Goal: Information Seeking & Learning: Learn about a topic

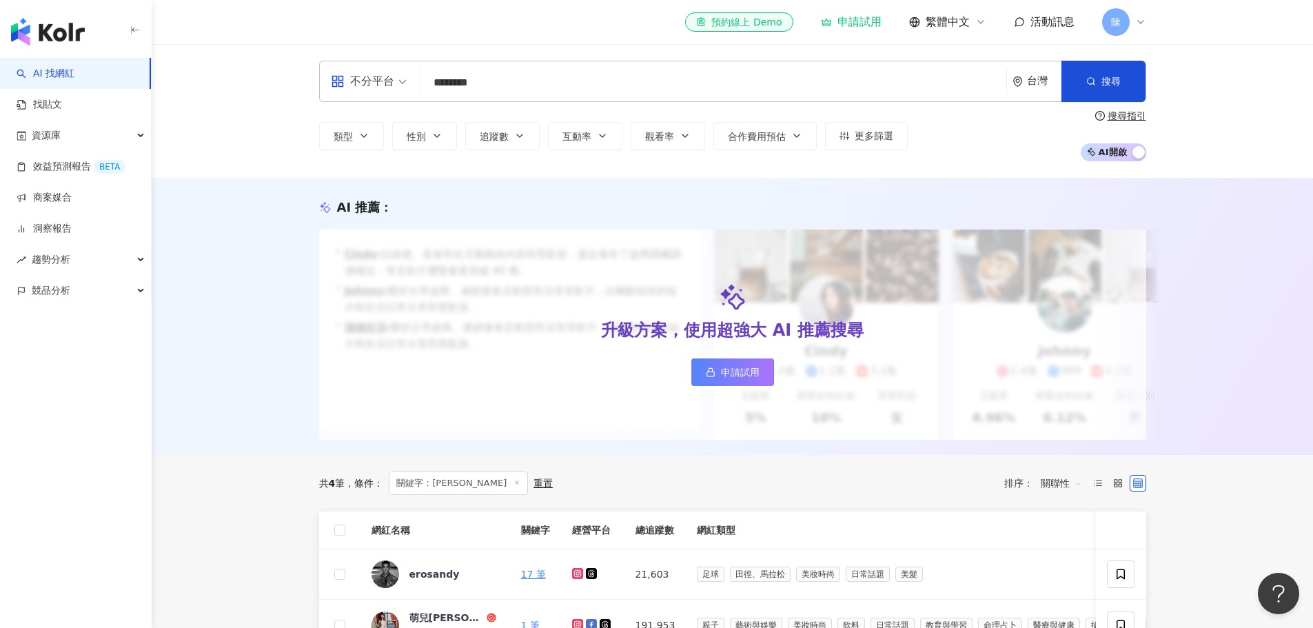
scroll to position [276, 0]
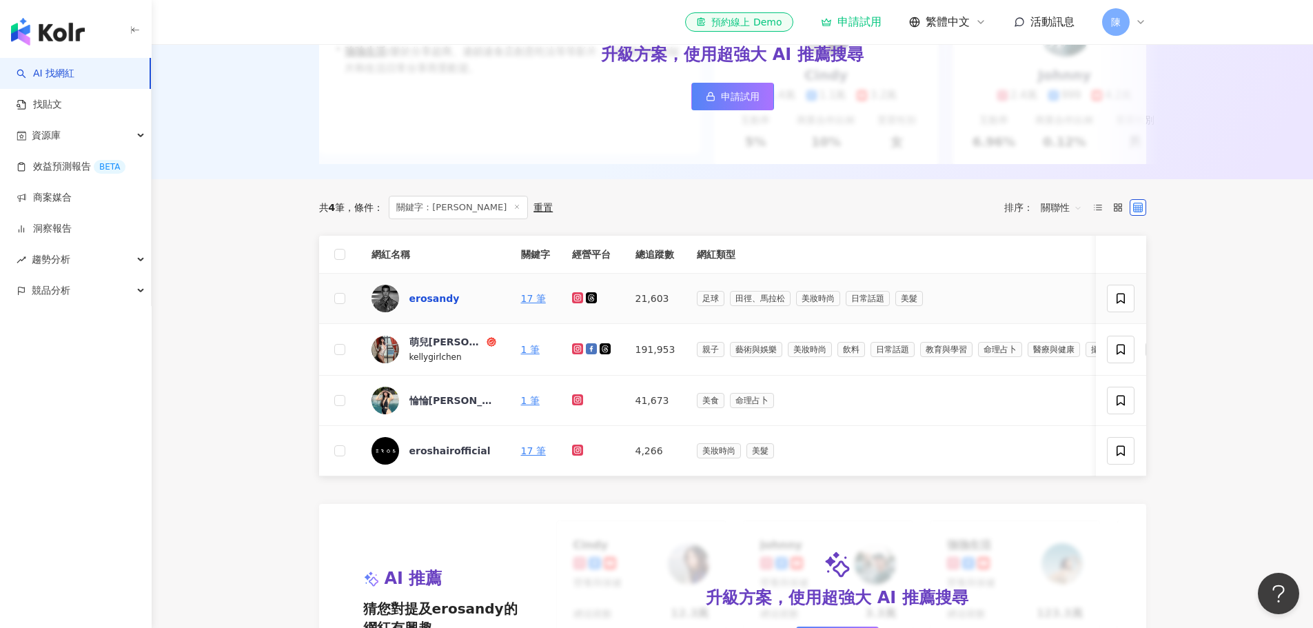
click at [435, 305] on div "erosandy" at bounding box center [434, 299] width 50 height 14
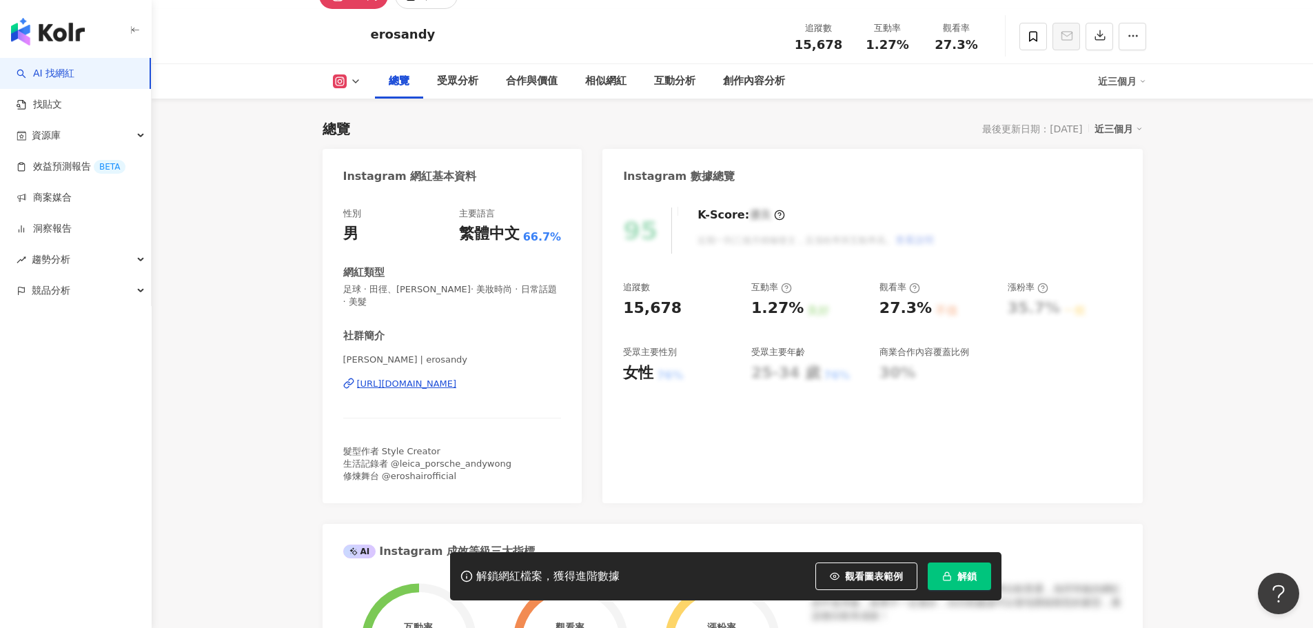
scroll to position [276, 0]
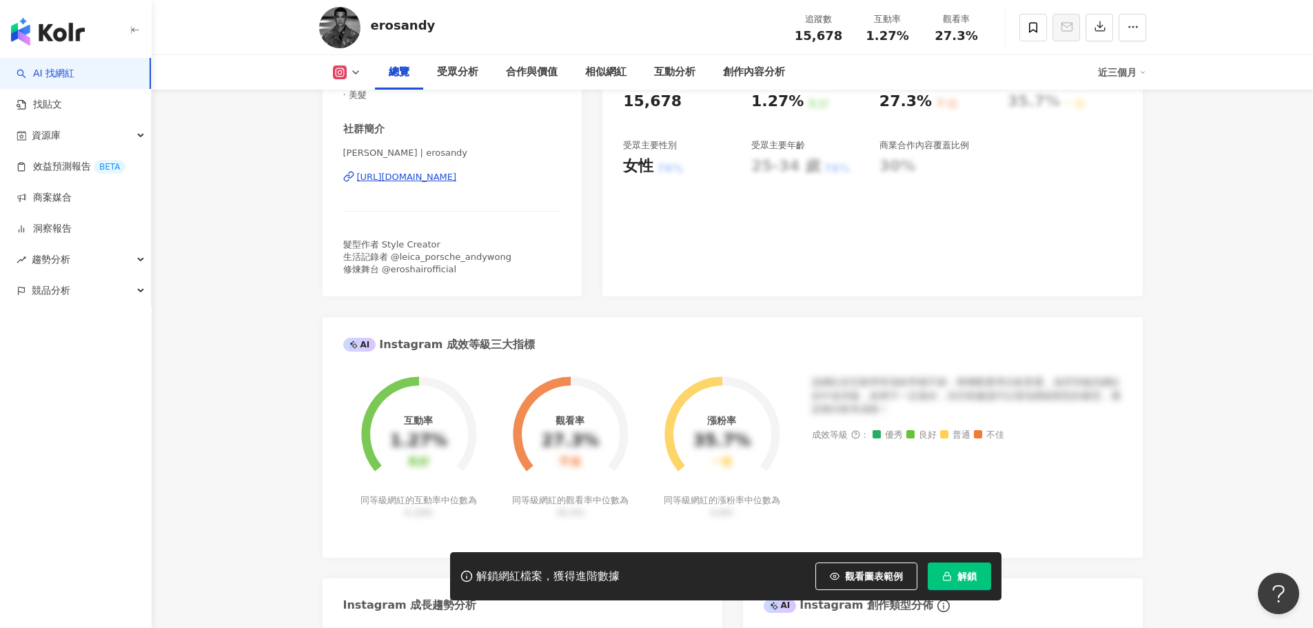
click at [406, 171] on div "[URL][DOMAIN_NAME]" at bounding box center [407, 177] width 100 height 12
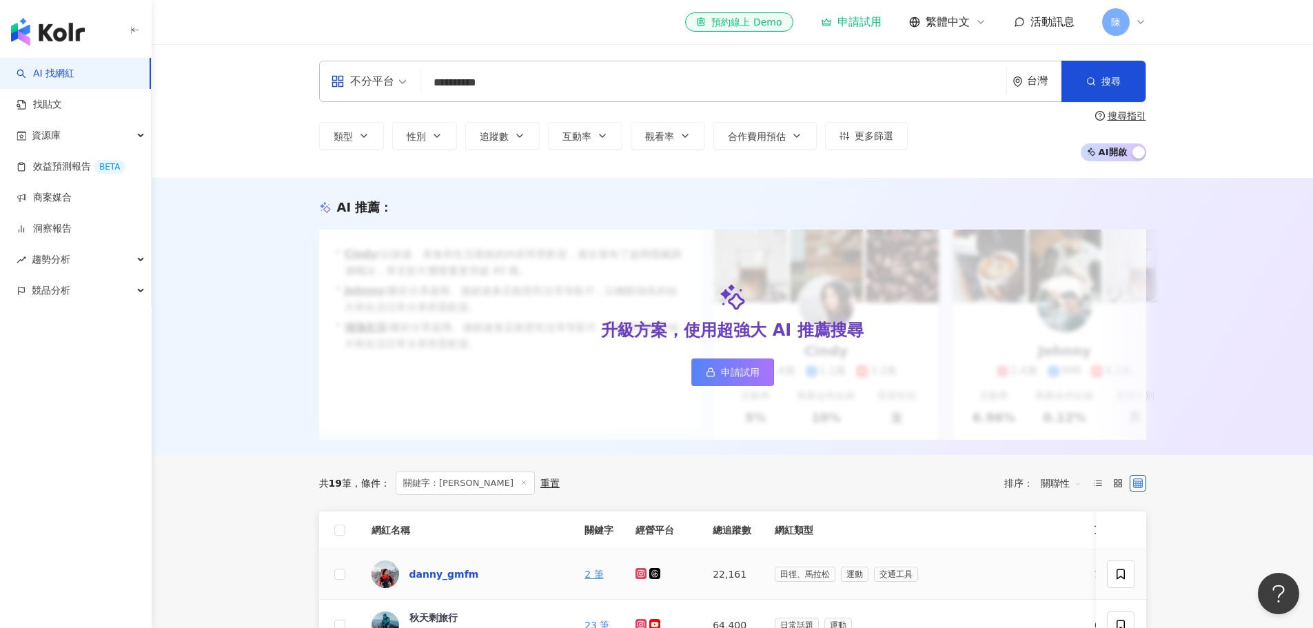
click at [451, 581] on div "danny_gmfm" at bounding box center [444, 574] width 70 height 14
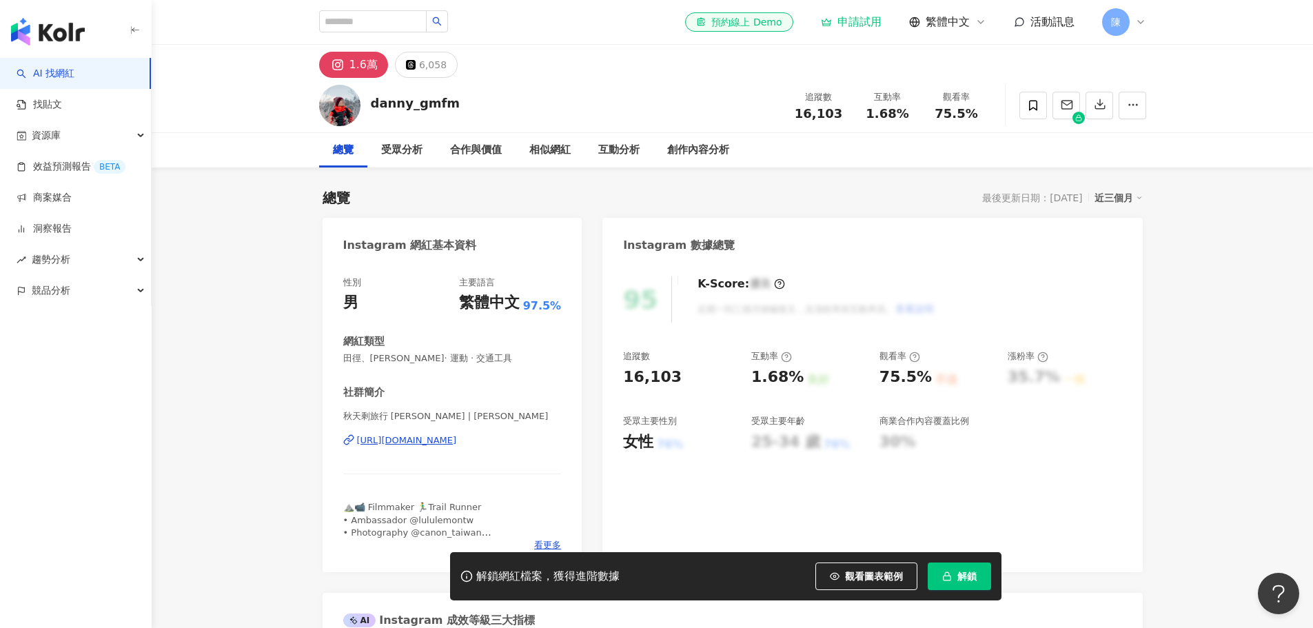
click at [515, 432] on div "秋天剩旅行 Danny_GMFM | danny_gmfm https://www.instagram.com/danny_gmfm/" at bounding box center [452, 450] width 218 height 81
click at [457, 438] on div "https://www.instagram.com/danny_gmfm/" at bounding box center [407, 440] width 100 height 12
